Goal: Submit feedback/report problem

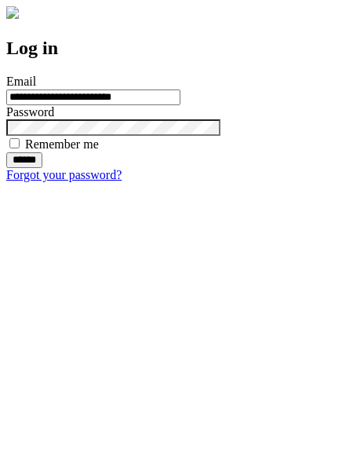
type input "**********"
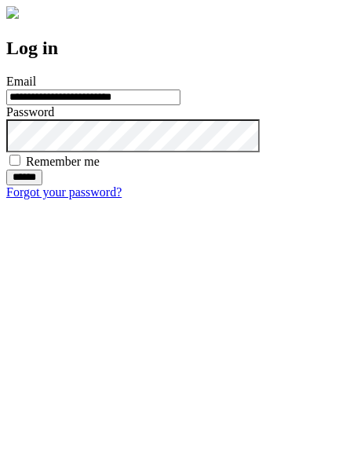
click at [42, 185] on input "******" at bounding box center [24, 178] width 36 height 16
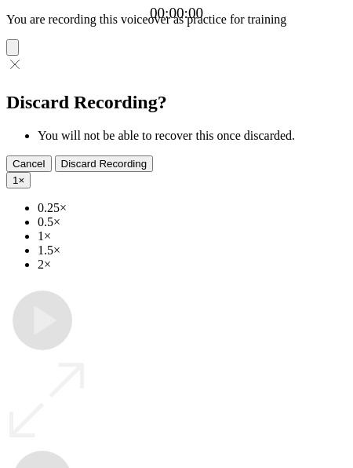
type input "**********"
